Goal: Information Seeking & Learning: Learn about a topic

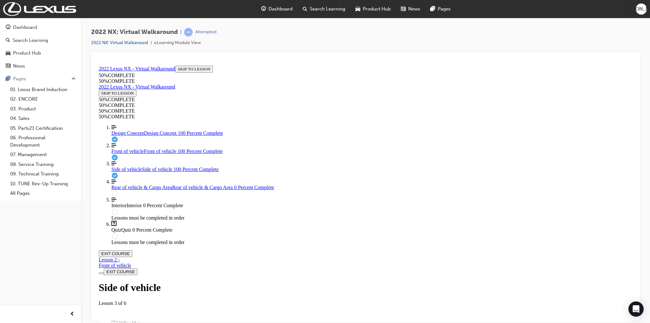
scroll to position [47, 0]
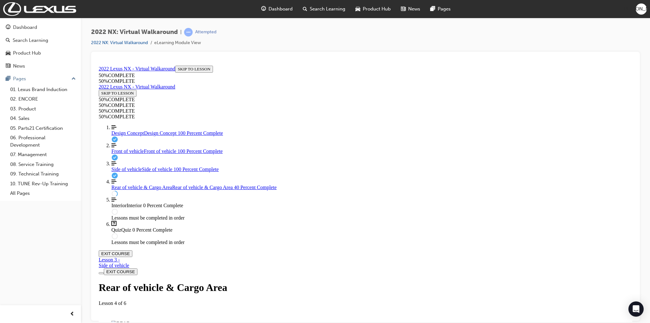
scroll to position [109, 0]
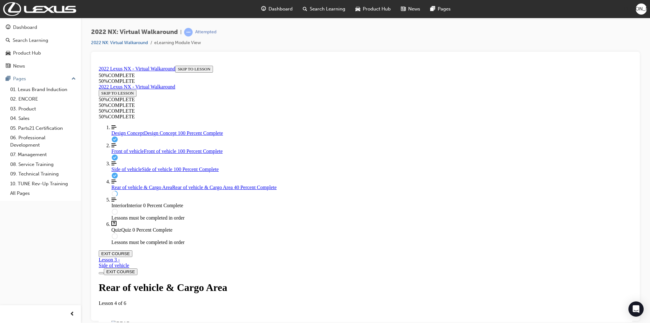
drag, startPoint x: 457, startPoint y: 108, endPoint x: 448, endPoint y: 97, distance: 13.7
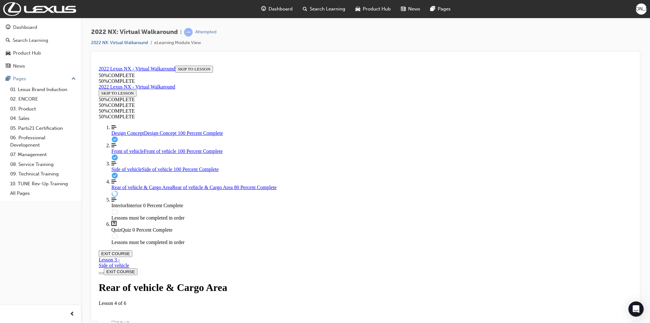
scroll to position [397, 0]
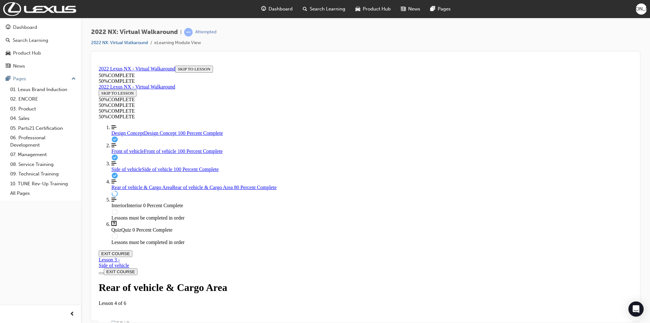
scroll to position [532, 0]
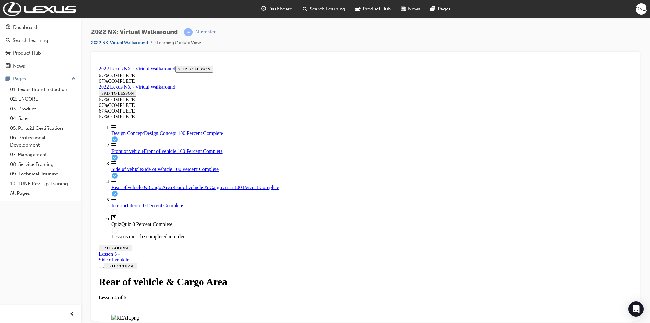
scroll to position [363, 0]
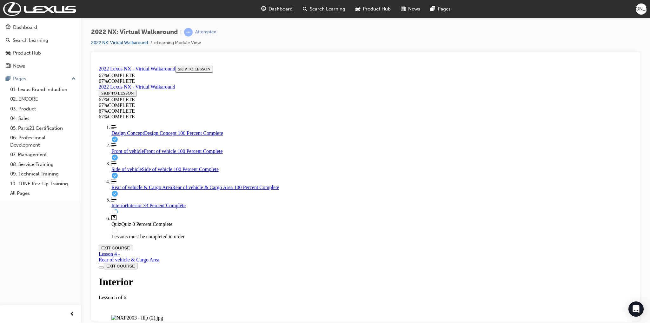
click at [163, 315] on img "Labeled Graphic" at bounding box center [137, 318] width 52 height 6
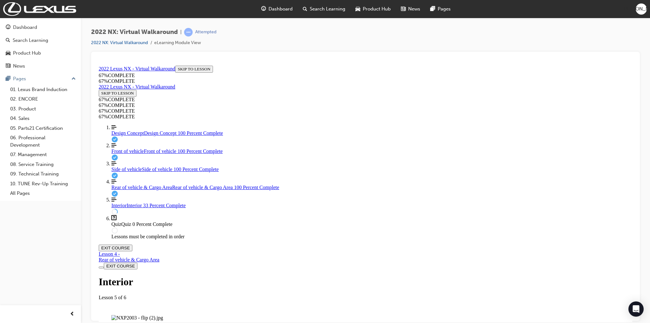
click at [163, 315] on img "Labeled Graphic" at bounding box center [137, 318] width 52 height 6
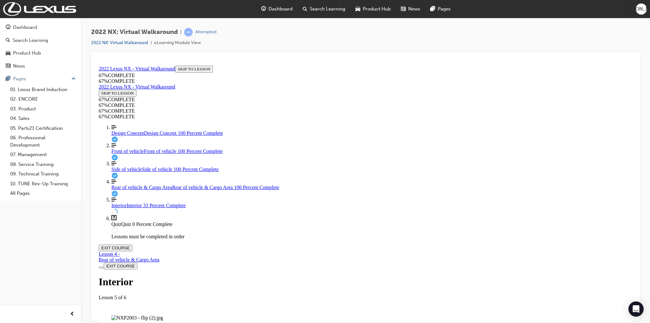
click at [163, 315] on img "Labeled Graphic" at bounding box center [137, 318] width 52 height 6
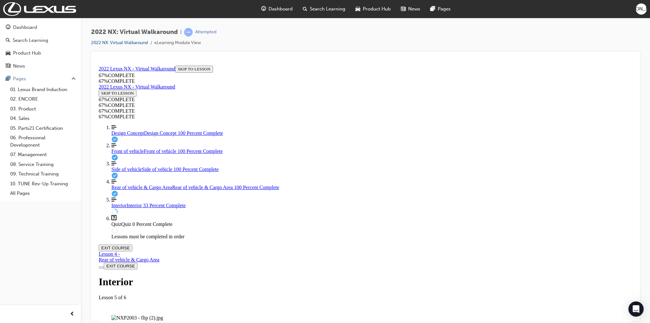
click at [163, 315] on img "Labeled Graphic" at bounding box center [137, 318] width 52 height 6
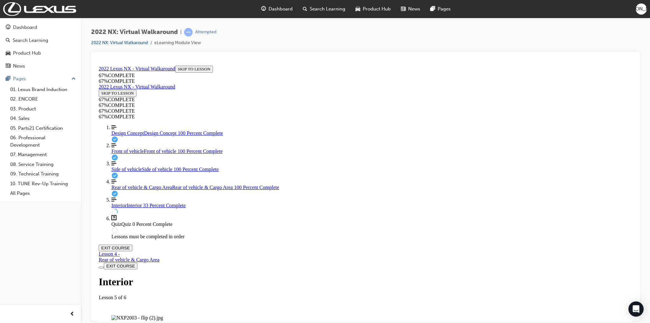
click at [163, 315] on img "Labeled Graphic" at bounding box center [137, 318] width 52 height 6
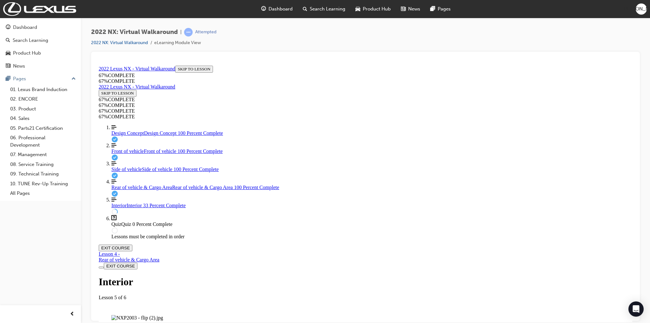
click at [163, 315] on img "Labeled Graphic" at bounding box center [137, 318] width 52 height 6
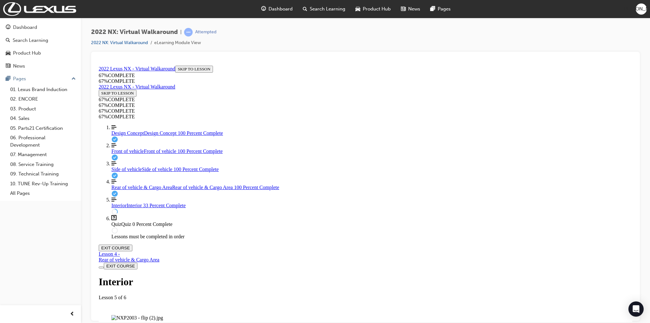
click at [163, 315] on img "Labeled Graphic" at bounding box center [137, 318] width 52 height 6
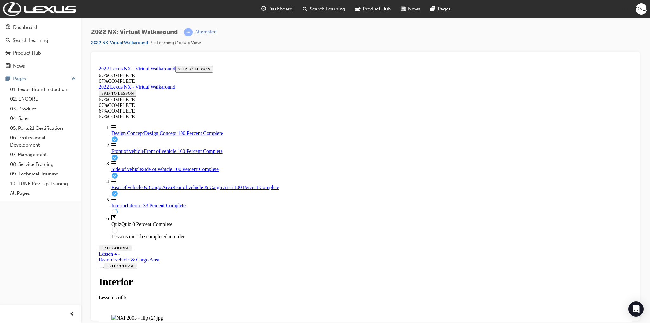
click at [163, 315] on img "Labeled Graphic" at bounding box center [137, 318] width 52 height 6
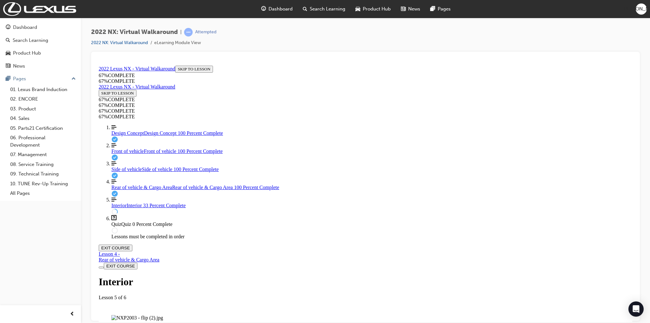
click at [163, 315] on img "Labeled Graphic" at bounding box center [137, 318] width 52 height 6
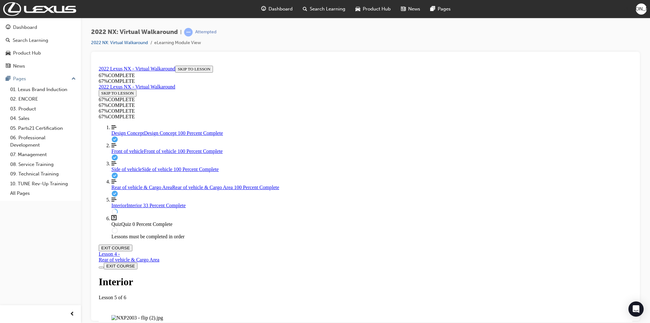
click at [163, 315] on img "Labeled Graphic" at bounding box center [137, 318] width 52 height 6
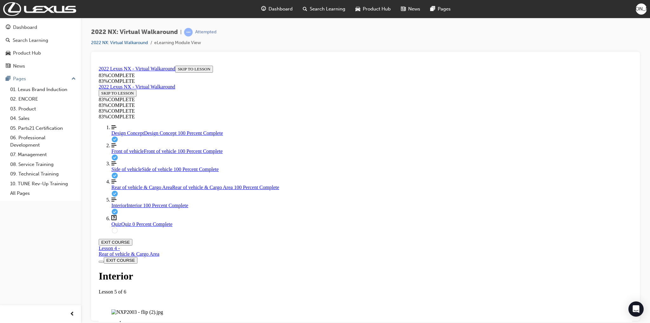
scroll to position [360, 0]
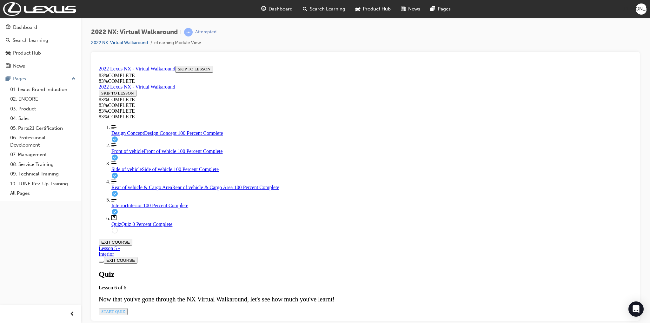
scroll to position [22, 0]
drag, startPoint x: 287, startPoint y: 205, endPoint x: 293, endPoint y: 215, distance: 11.4
click at [287, 270] on div "Quiz Lesson 6 of 6 Now that you've gone through the NX Virtual Walkaround, let'…" at bounding box center [365, 292] width 533 height 45
click at [125, 309] on span "START QUIZ" at bounding box center [113, 311] width 24 height 5
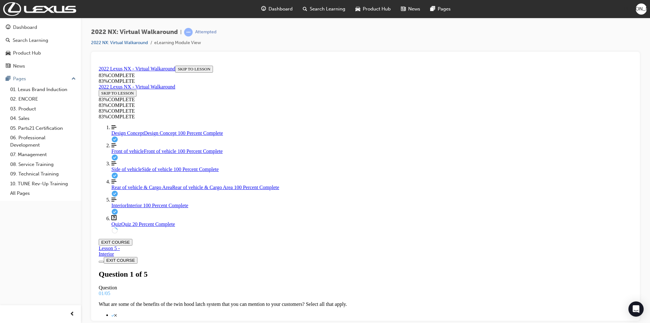
scroll to position [23, 0]
